Goal: Register for event/course

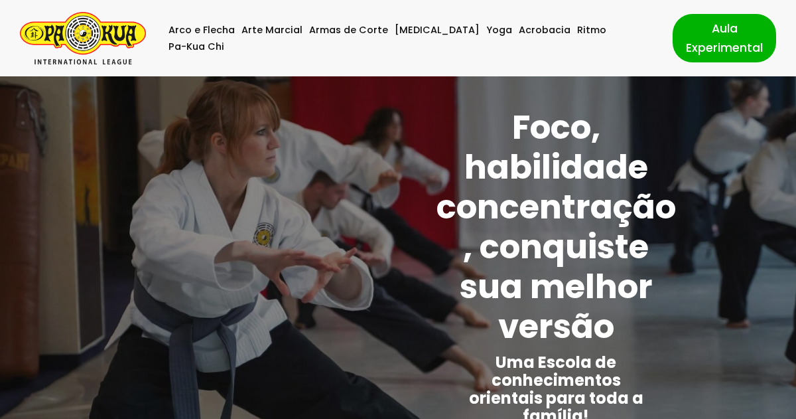
click at [106, 43] on img "Pa-Kua Brasil Uma Escola de conhecimentos orientais para toda a família. Foco, …" at bounding box center [83, 38] width 126 height 52
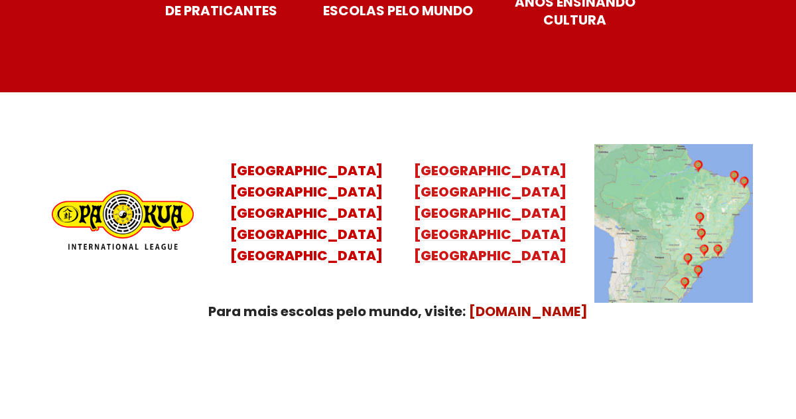
scroll to position [5323, 0]
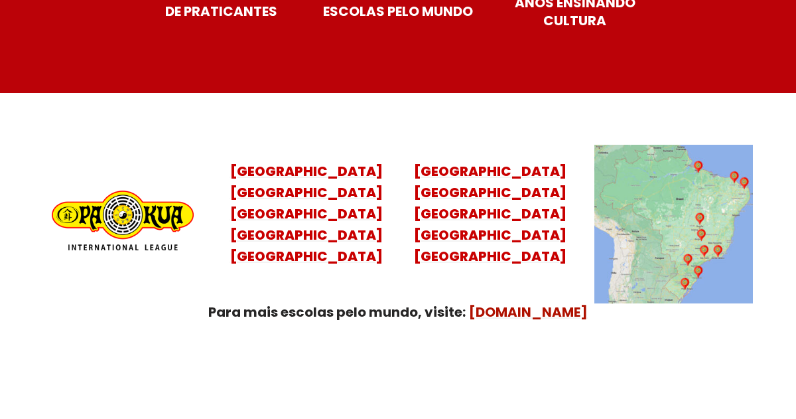
click at [707, 194] on img at bounding box center [674, 224] width 159 height 159
click at [534, 303] on mark "[DOMAIN_NAME]" at bounding box center [528, 312] width 119 height 19
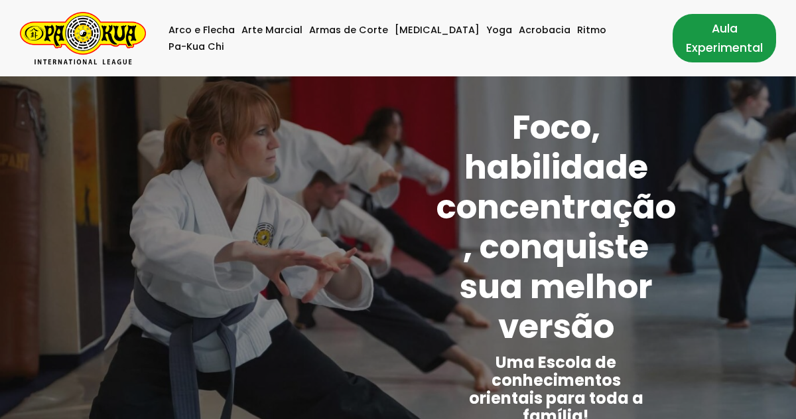
click at [698, 41] on link "Aula Experimental" at bounding box center [725, 38] width 104 height 48
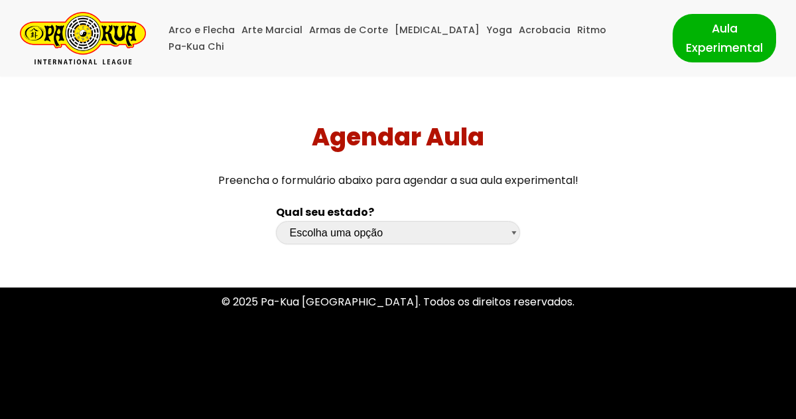
click at [514, 229] on select "Escolha uma opção Rio Grande do Sul Santa Catarina Paraná São Paulo Rio de Jane…" at bounding box center [398, 232] width 245 height 23
select select "sp"
click at [276, 221] on select "Escolha uma opção Rio Grande do Sul Santa Catarina Paraná São Paulo Rio de Jane…" at bounding box center [398, 232] width 245 height 23
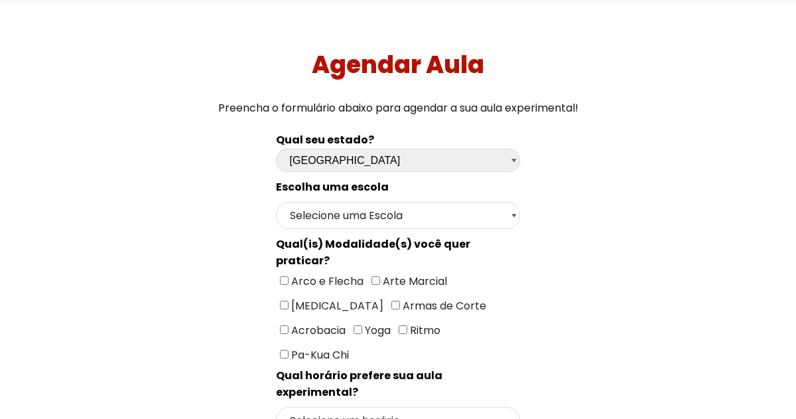
scroll to position [73, 0]
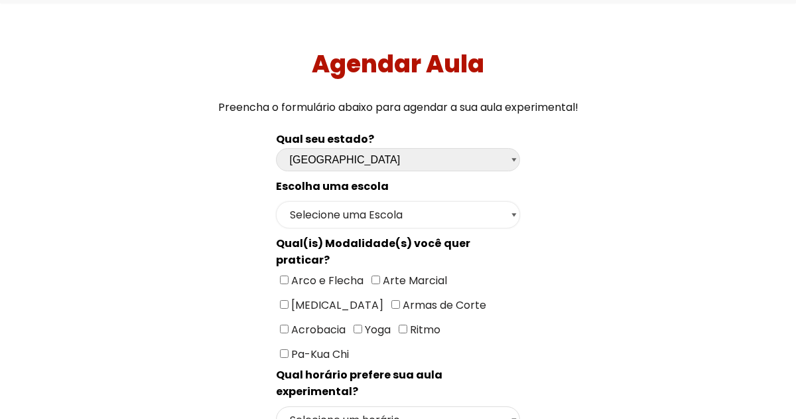
click at [511, 213] on select "Selecione uma Escola São Paulo - Escola Santa Cruz São Paulo - Escola Ana Rosa …" at bounding box center [398, 214] width 245 height 27
click at [276, 201] on select "Selecione uma Escola São Paulo - Escola Santa Cruz São Paulo - Escola Ana Rosa …" at bounding box center [398, 214] width 245 height 27
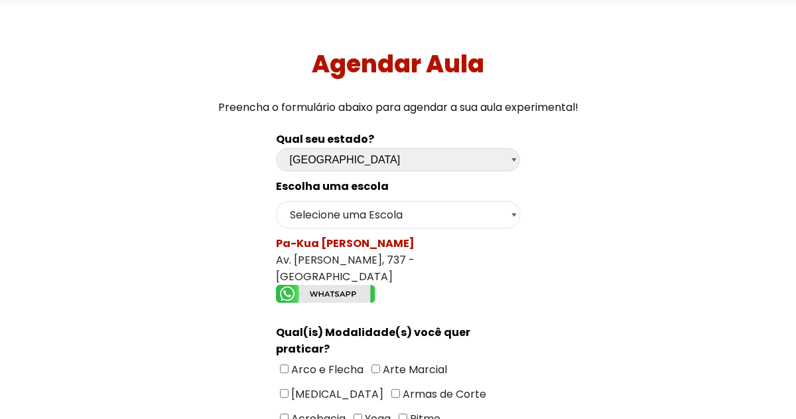
click at [514, 215] on select "Selecione uma Escola São Paulo - Escola Santa Cruz São Paulo - Escola Ana Rosa …" at bounding box center [398, 214] width 245 height 27
select select "São Paulo - Escola Santa Cruz"
click at [276, 201] on select "Selecione uma Escola São Paulo - Escola Santa Cruz São Paulo - Escola Ana Rosa …" at bounding box center [398, 214] width 245 height 27
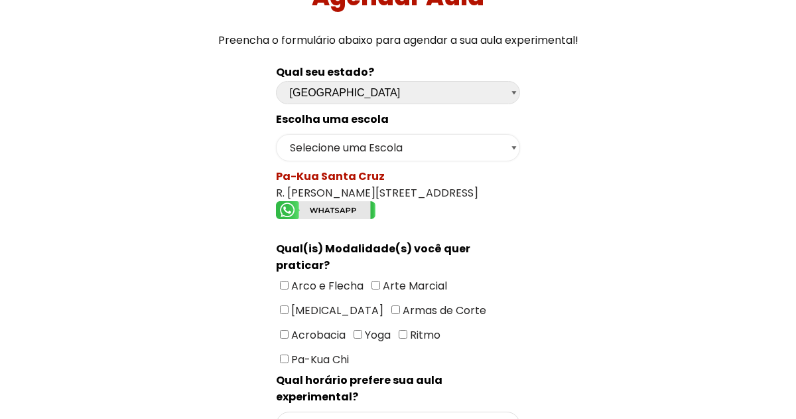
scroll to position [143, 0]
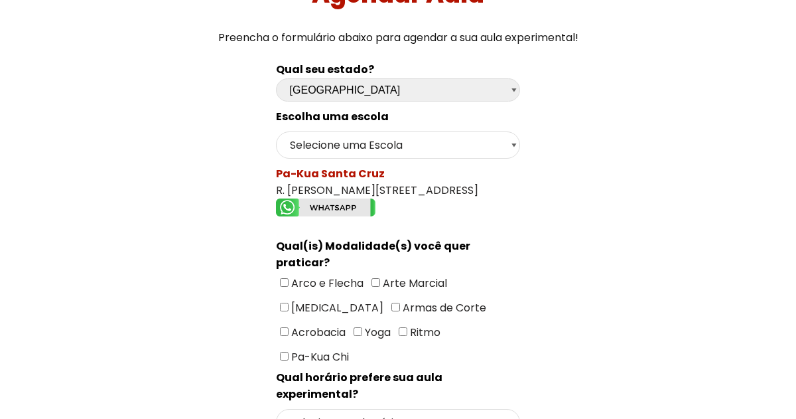
click at [289, 303] on input"] "[MEDICAL_DATA]" at bounding box center [284, 307] width 9 height 9
checkbox input"] "true"
click at [513, 409] on select "Selecione um horário Manhã Tarde Noite" at bounding box center [398, 422] width 245 height 27
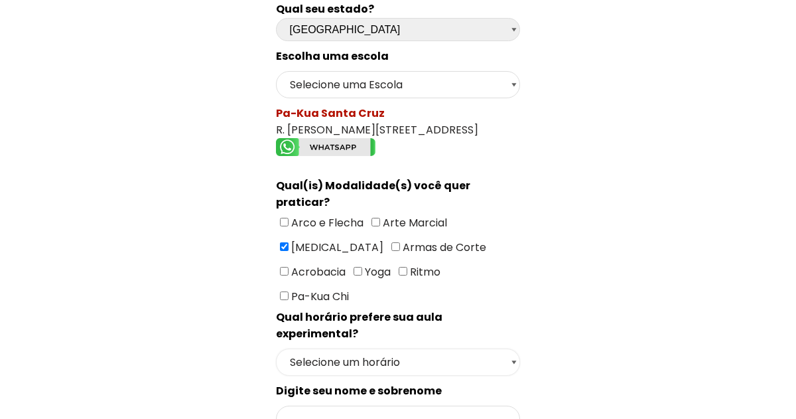
scroll to position [204, 0]
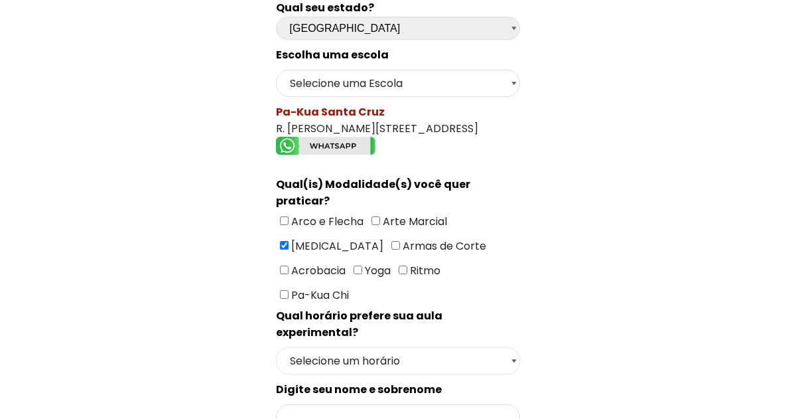
click at [514, 347] on select "Selecione um horário Manhã Tarde Noite" at bounding box center [398, 360] width 245 height 27
select select "Tarde"
click at [276, 347] on select "Selecione um horário Manhã Tarde Noite" at bounding box center [398, 360] width 245 height 27
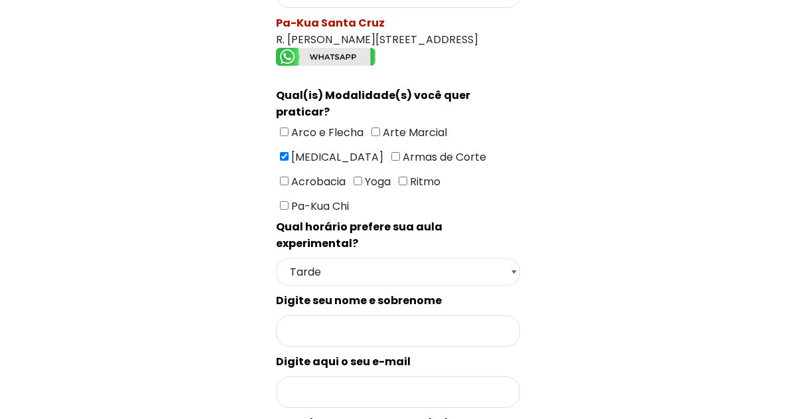
scroll to position [294, 0]
click at [383, 315] on input "Formulário de contacto" at bounding box center [398, 330] width 245 height 31
type input "francisco americo"
type input "misteramerico@gmail.com"
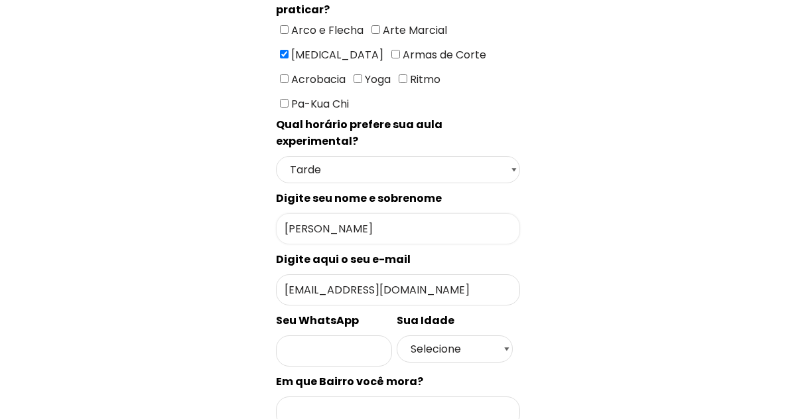
scroll to position [396, 0]
click at [356, 334] on input "Formulário de contacto" at bounding box center [334, 349] width 116 height 31
type input "11947268948"
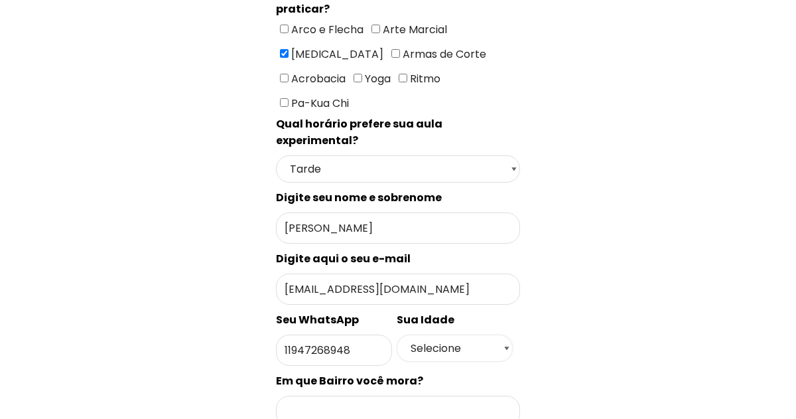
click at [508, 334] on select "Selecione 18 19 20 21 22 23 24 25 26 27 28 29 30 31 32 33 34 35 36 37 38 39 40 …" at bounding box center [455, 347] width 116 height 27
click at [521, 279] on div "Qual seu estado? Escolha uma opção Rio Grande do Sul Santa Catarina Paraná São …" at bounding box center [398, 254] width 258 height 908
click at [507, 334] on select "Selecione 18 19 20 21 22 23 24 25 26 27 28 29 30 31 32 33 34 35 36 37 38 39 40 …" at bounding box center [455, 347] width 116 height 27
select select "50+"
click at [397, 334] on select "Selecione 18 19 20 21 22 23 24 25 26 27 28 29 30 31 32 33 34 35 36 37 38 39 40 …" at bounding box center [455, 347] width 116 height 27
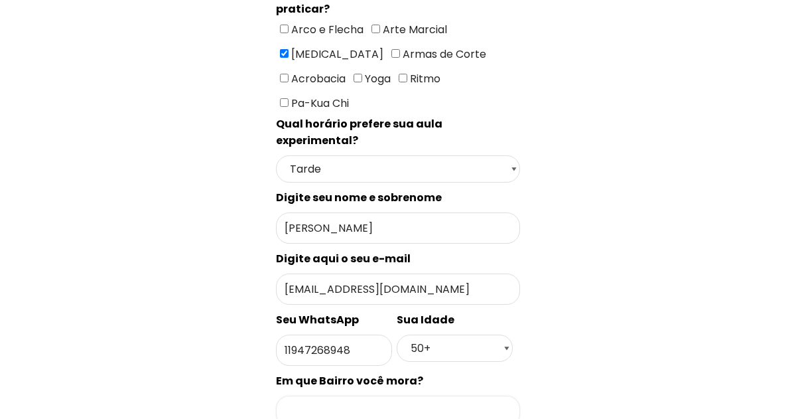
click at [386, 396] on input "Formulário de contacto" at bounding box center [398, 411] width 245 height 31
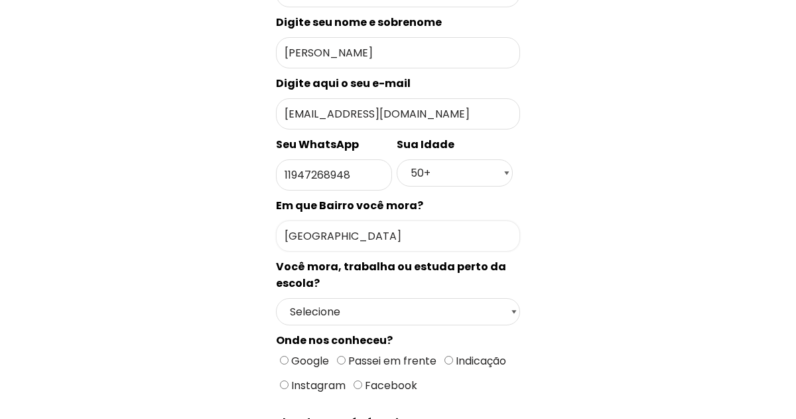
scroll to position [575, 0]
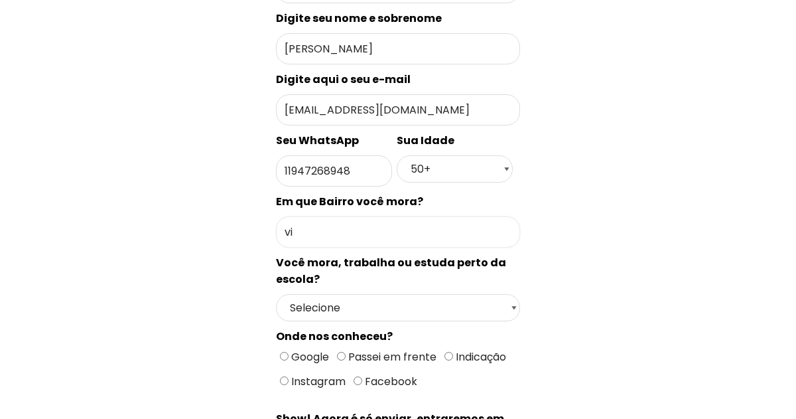
type input "v"
type input "pirituba"
click at [511, 294] on select "Selecione Moro Perto Trabalho Perto Estudo Perto Passo Perto" at bounding box center [398, 307] width 245 height 27
click at [276, 294] on select "Selecione Moro Perto Trabalho Perto Estudo Perto Passo Perto" at bounding box center [398, 307] width 245 height 27
click at [516, 294] on select "Selecione Moro Perto Trabalho Perto Estudo Perto Passo Perto" at bounding box center [398, 307] width 245 height 27
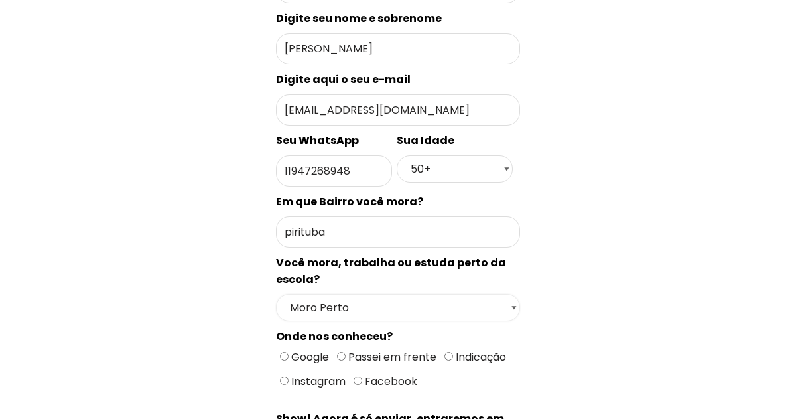
select select "Trabalho Perto"
click at [276, 294] on select "Selecione Moro Perto Trabalho Perto Estudo Perto Passo Perto" at bounding box center [398, 307] width 245 height 27
click at [286, 352] on input "Google" at bounding box center [284, 356] width 9 height 9
radio input "true"
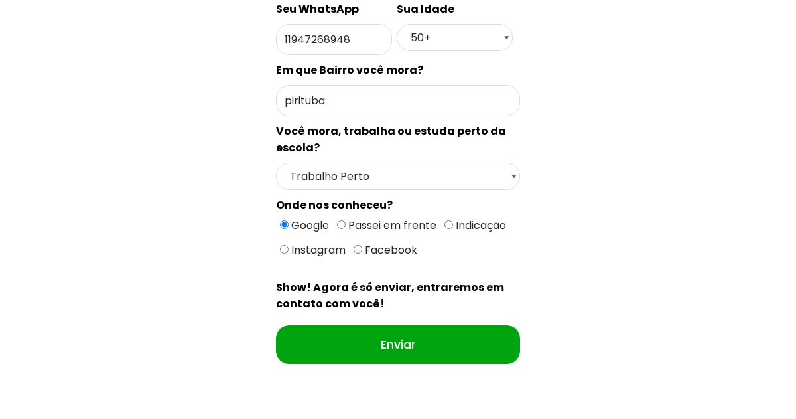
scroll to position [712, 0]
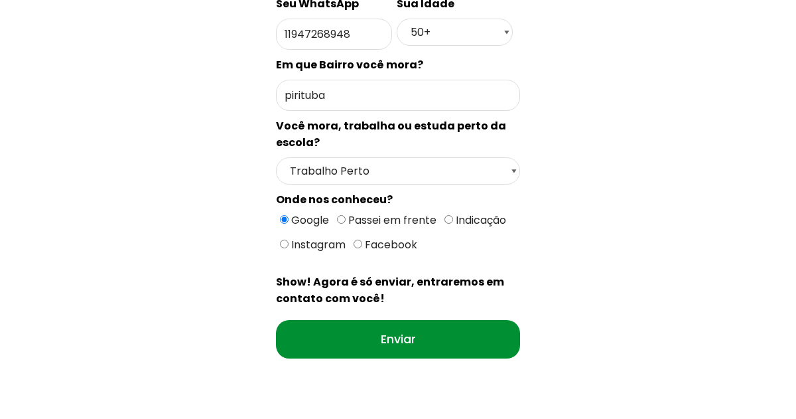
click at [472, 320] on input "Enviar" at bounding box center [398, 339] width 245 height 38
